Goal: Obtain resource: Download file/media

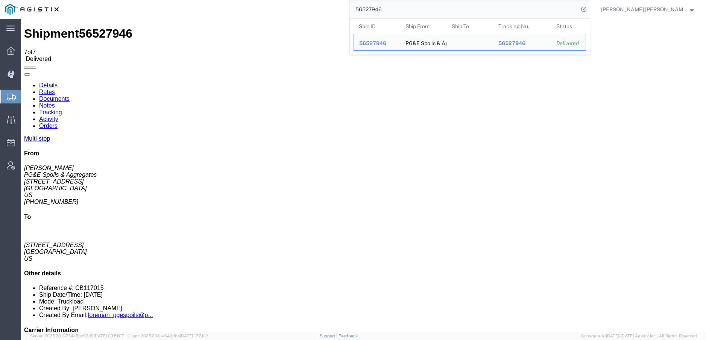
drag, startPoint x: 430, startPoint y: 11, endPoint x: 384, endPoint y: 8, distance: 46.0
click at [385, 8] on div "56527946 Ship ID Ship From Ship To Tracking Nu. Status Ship ID 56527946 Ship Fr…" at bounding box center [327, 9] width 526 height 19
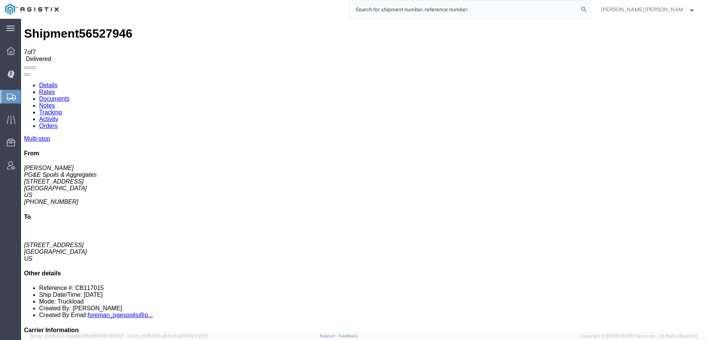
paste input "56851346"
type input "56851346"
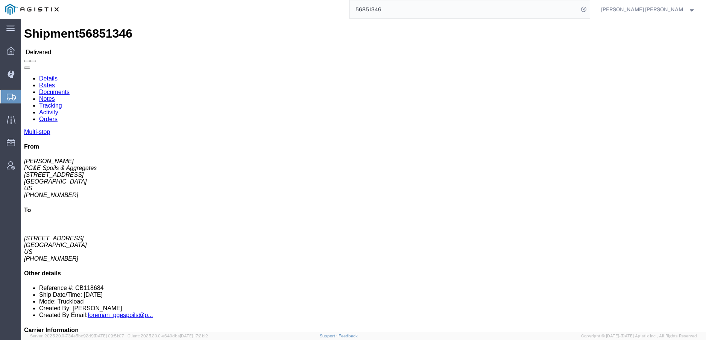
click link "Documents"
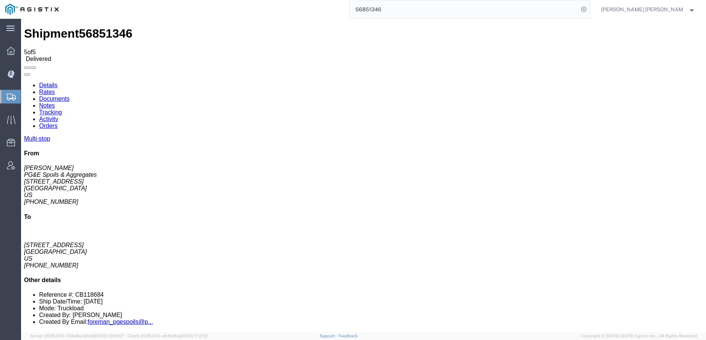
checkbox input "true"
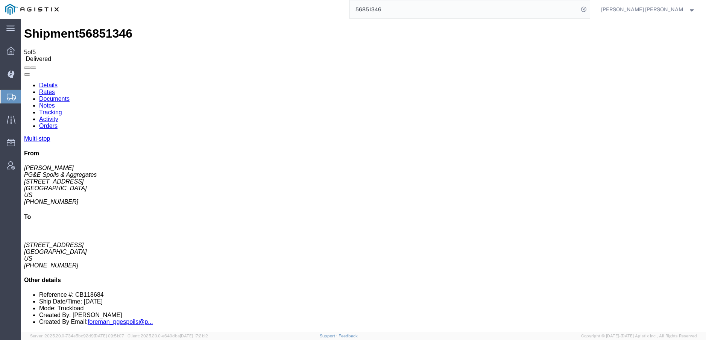
checkbox input "true"
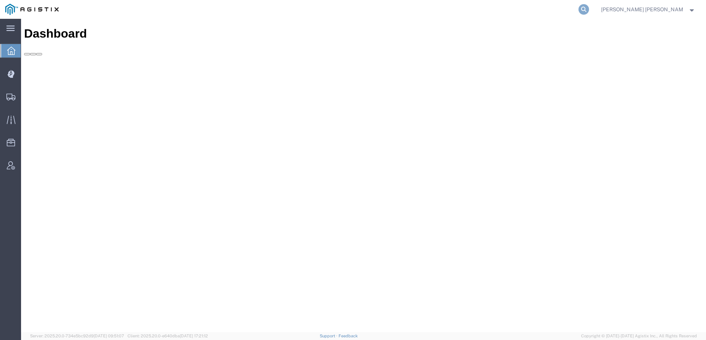
click at [589, 12] on icon at bounding box center [584, 9] width 11 height 11
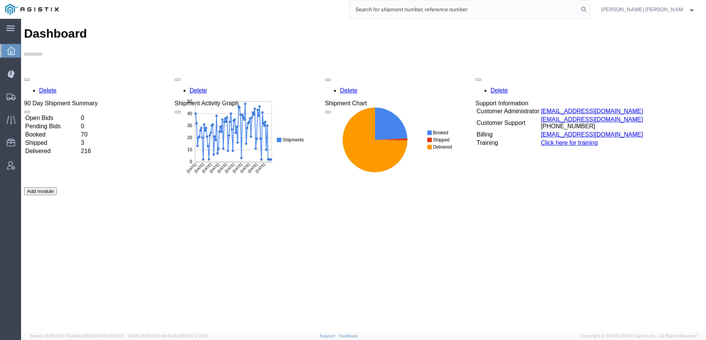
click at [574, 13] on input "search" at bounding box center [464, 9] width 229 height 18
paste input "56853212"
type input "56853212"
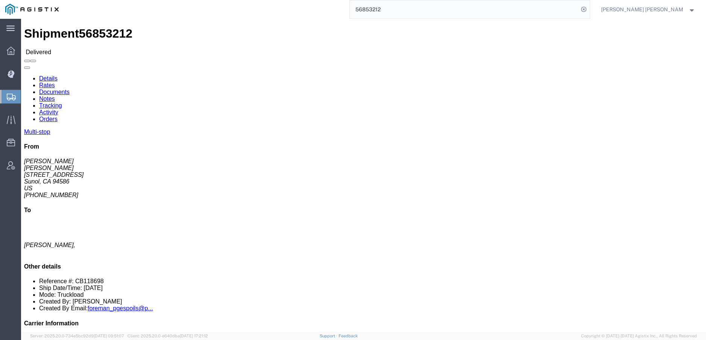
click link "Documents"
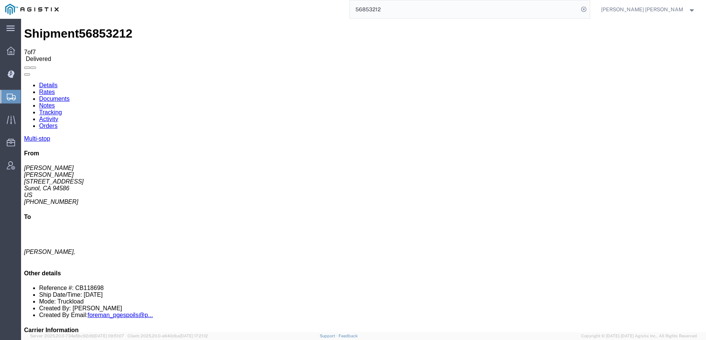
checkbox input "true"
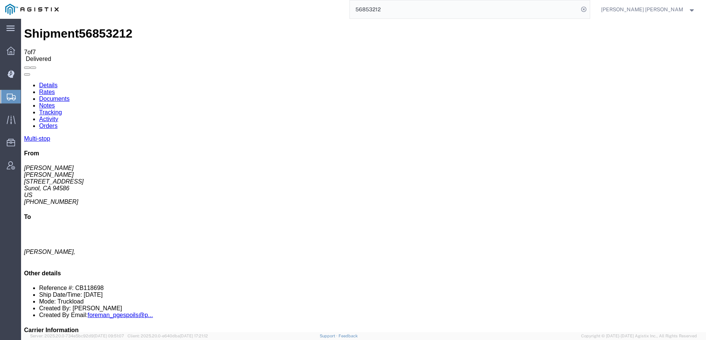
checkbox input "true"
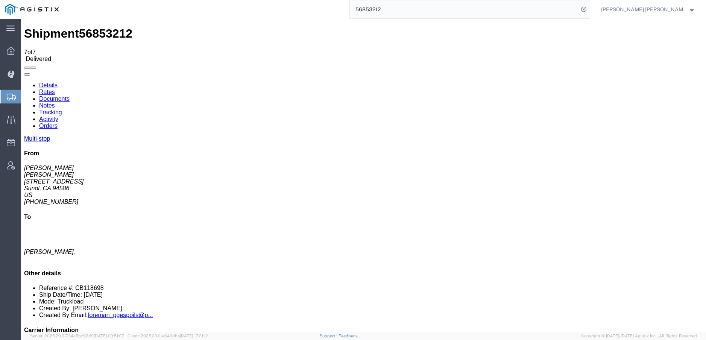
drag, startPoint x: 394, startPoint y: 4, endPoint x: 342, endPoint y: -1, distance: 52.5
click at [342, 0] on html "main_menu Created with Sketch. Collapse Menu Dashboard Dispatch Manager Shipmen…" at bounding box center [353, 170] width 706 height 340
paste input "56853255"
type input "56853255"
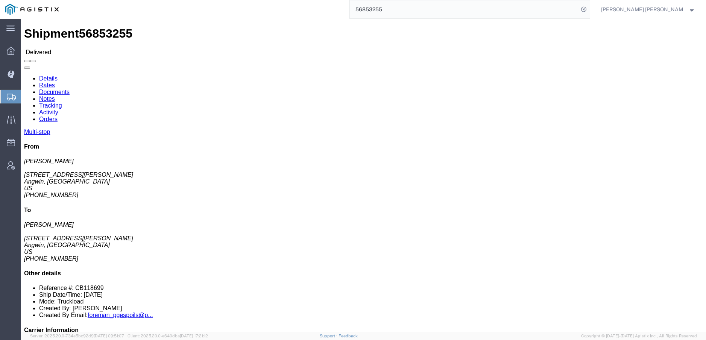
click link "Documents"
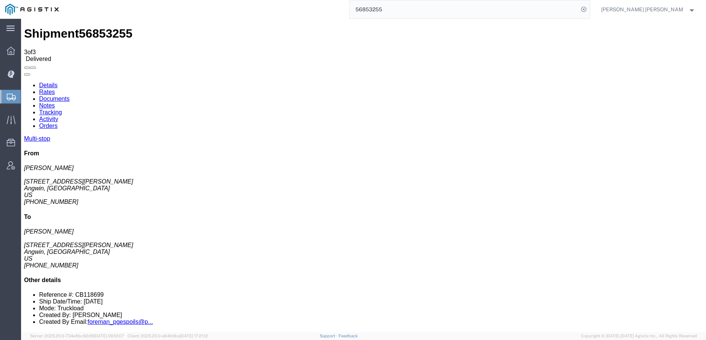
checkbox input "true"
drag, startPoint x: 438, startPoint y: 80, endPoint x: 459, endPoint y: 99, distance: 28.2
